Goal: Use online tool/utility: Use online tool/utility

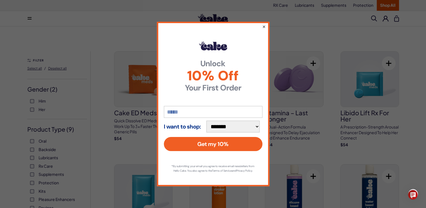
click at [265, 24] on button "×" at bounding box center [264, 26] width 4 height 7
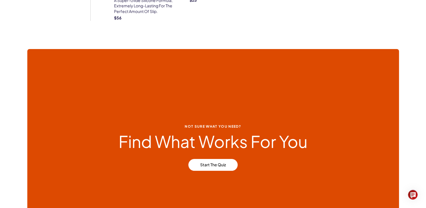
scroll to position [2382, 0]
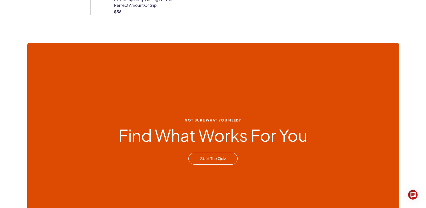
click at [211, 158] on link "Start the Quiz" at bounding box center [213, 159] width 49 height 12
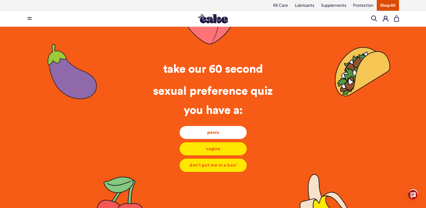
click at [212, 130] on div "penis" at bounding box center [213, 132] width 58 height 6
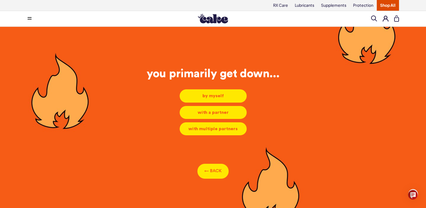
scroll to position [2, 0]
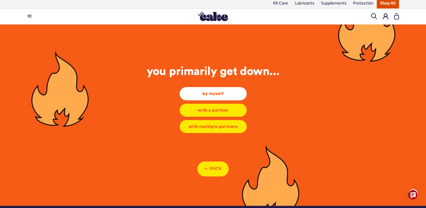
click at [209, 92] on div "by myself" at bounding box center [213, 93] width 58 height 6
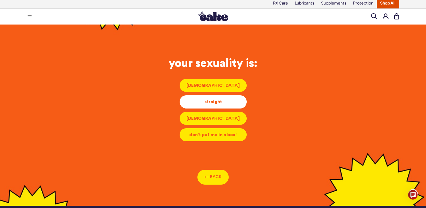
click at [213, 101] on div "straight" at bounding box center [213, 102] width 58 height 6
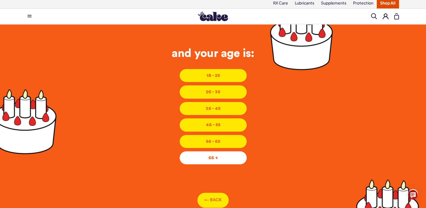
click at [216, 156] on div "66 +" at bounding box center [213, 158] width 58 height 6
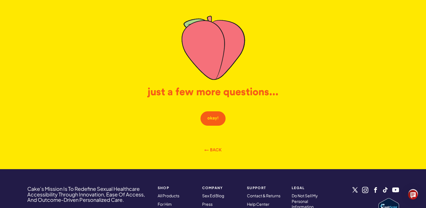
scroll to position [59, 0]
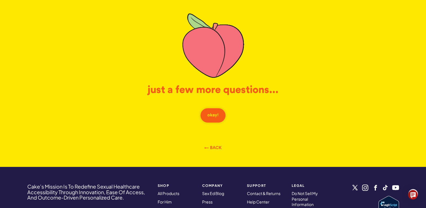
click at [214, 114] on button "okay!" at bounding box center [213, 115] width 26 height 15
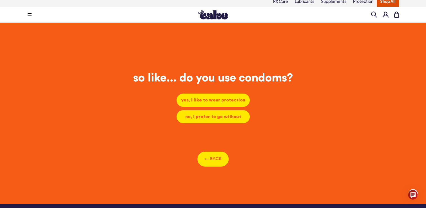
scroll to position [2, 0]
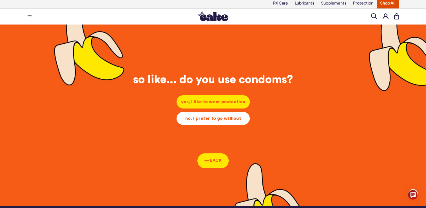
click at [207, 118] on div "no, I prefer to go without" at bounding box center [213, 118] width 64 height 6
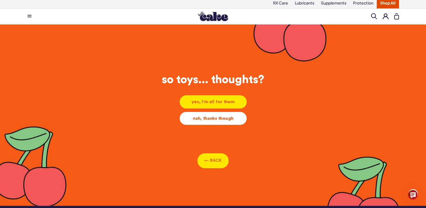
click at [209, 117] on div "nah, thanks though" at bounding box center [213, 118] width 58 height 6
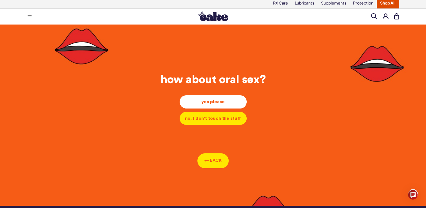
click at [216, 100] on div "yes please" at bounding box center [213, 102] width 58 height 6
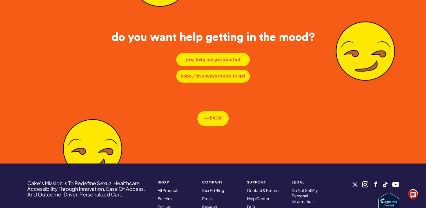
scroll to position [45, 0]
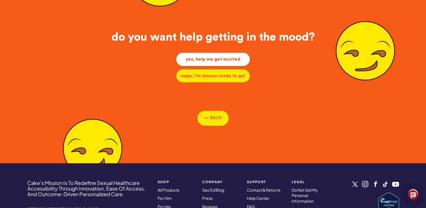
click at [211, 59] on div "yes, help me get excited" at bounding box center [213, 59] width 65 height 6
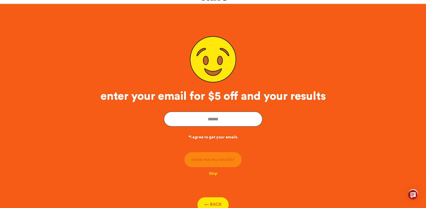
scroll to position [2, 0]
